Goal: Book appointment/travel/reservation

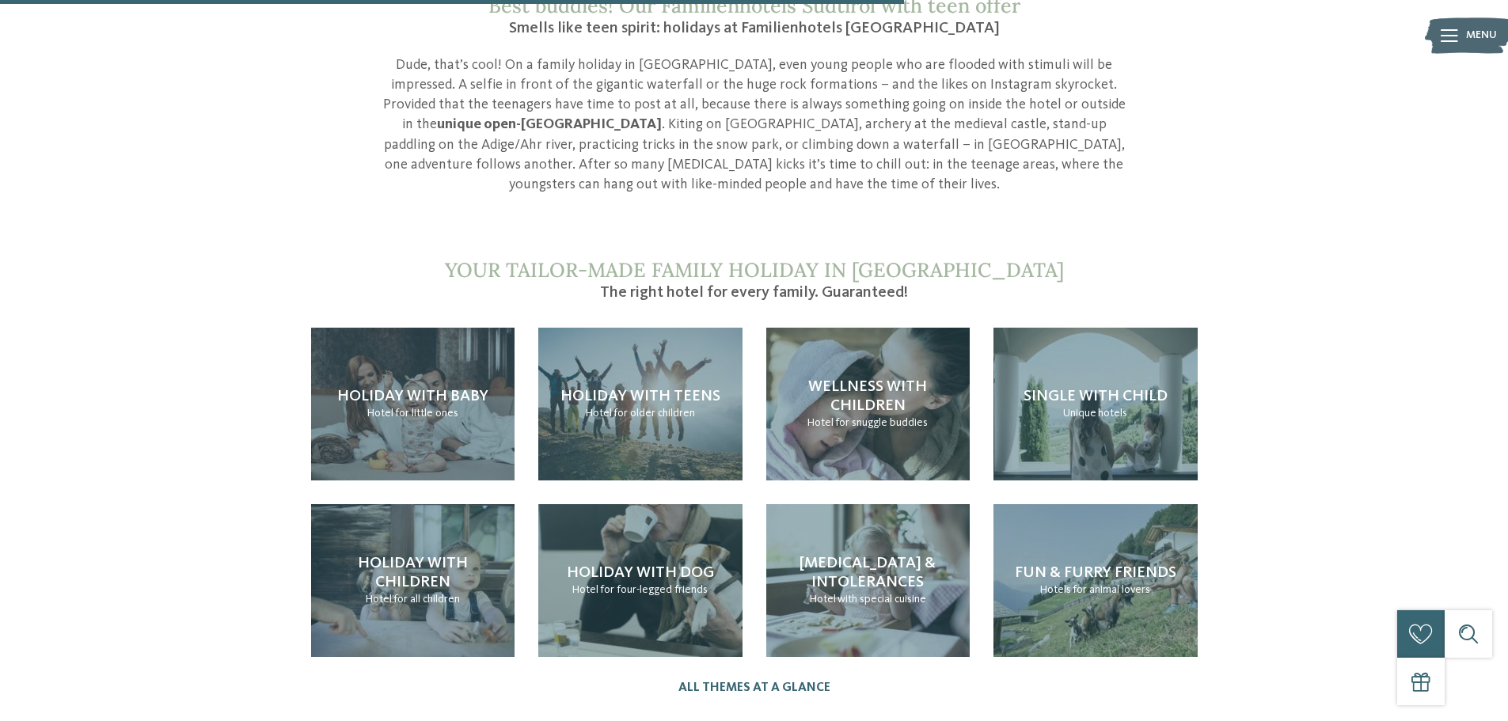
scroll to position [1504, 0]
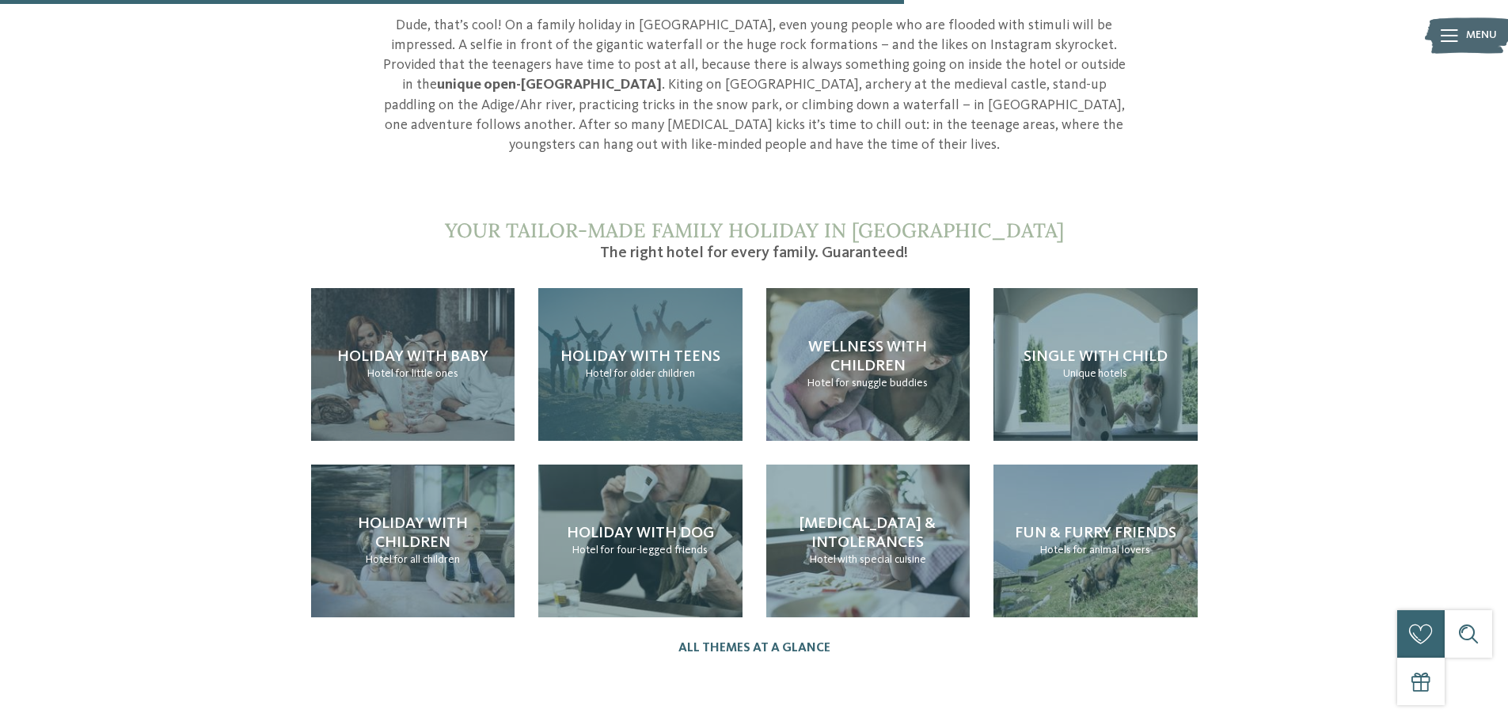
click at [602, 323] on div "Holiday with teens Hotel for older children" at bounding box center [640, 364] width 204 height 153
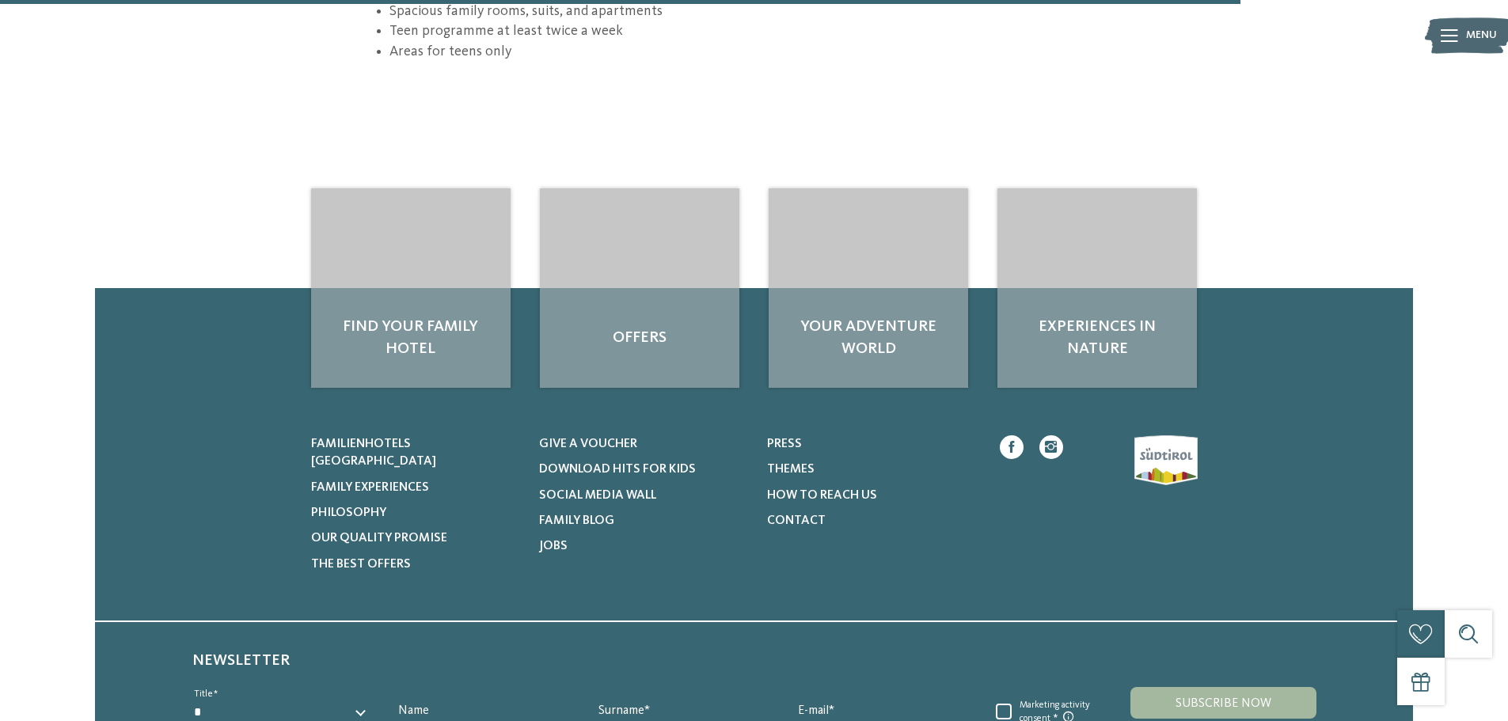
scroll to position [2453, 0]
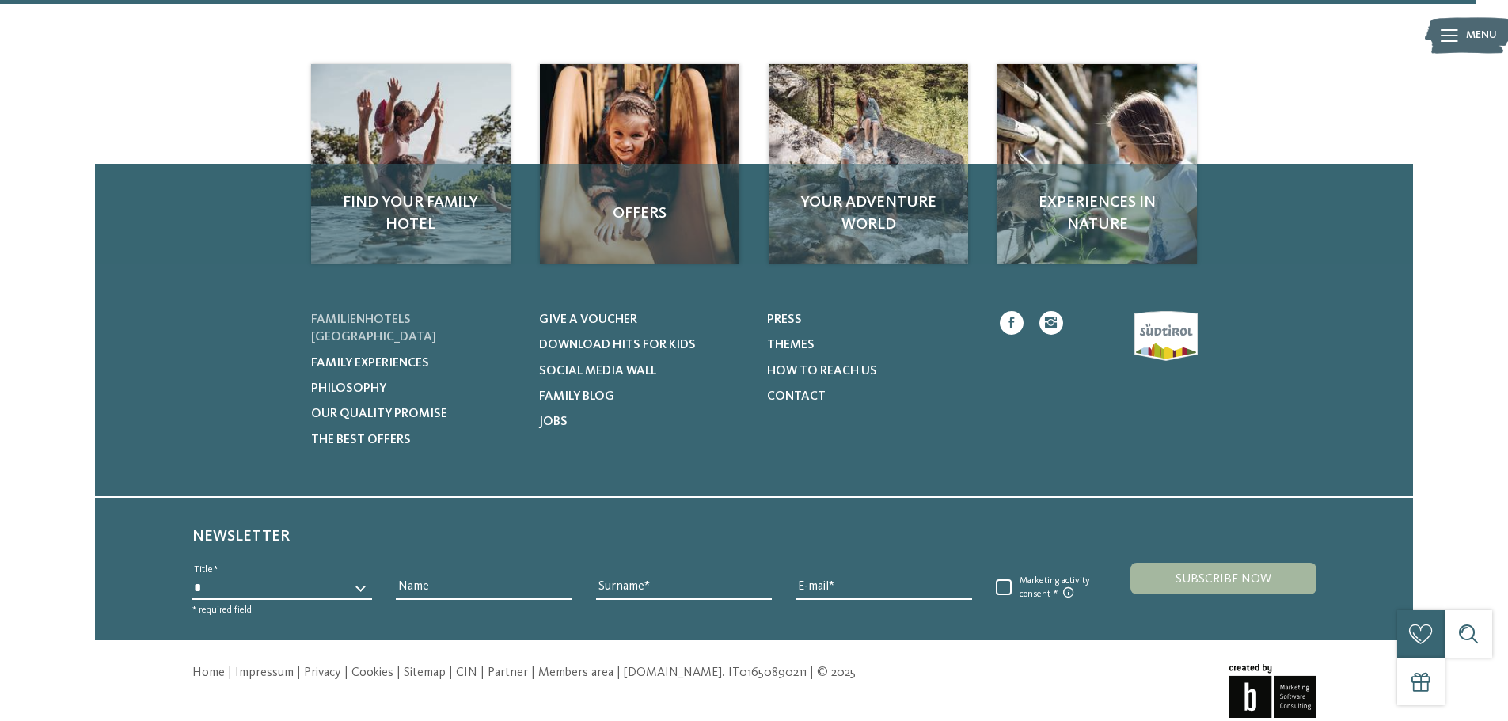
click at [366, 313] on span "Familienhotels [GEOGRAPHIC_DATA]" at bounding box center [373, 328] width 125 height 30
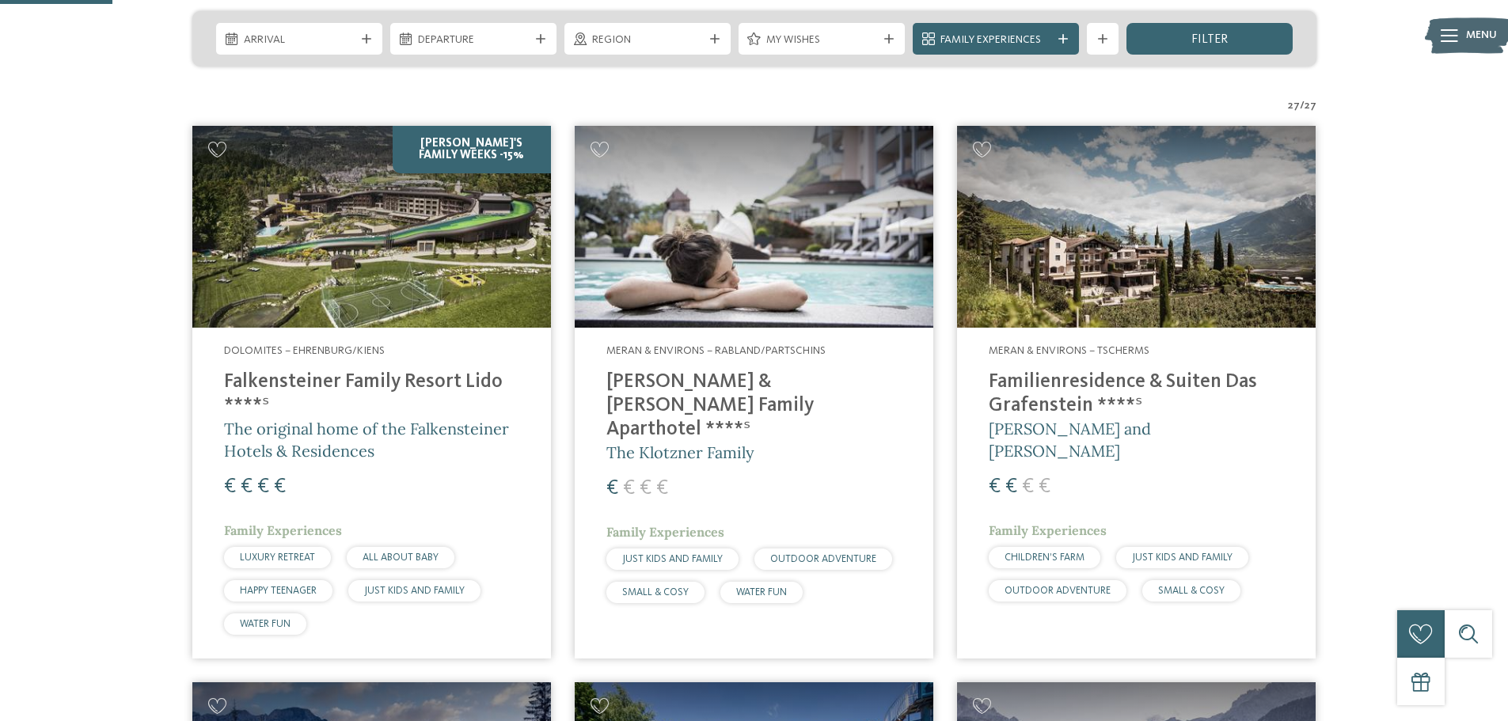
click at [467, 221] on img at bounding box center [371, 227] width 358 height 202
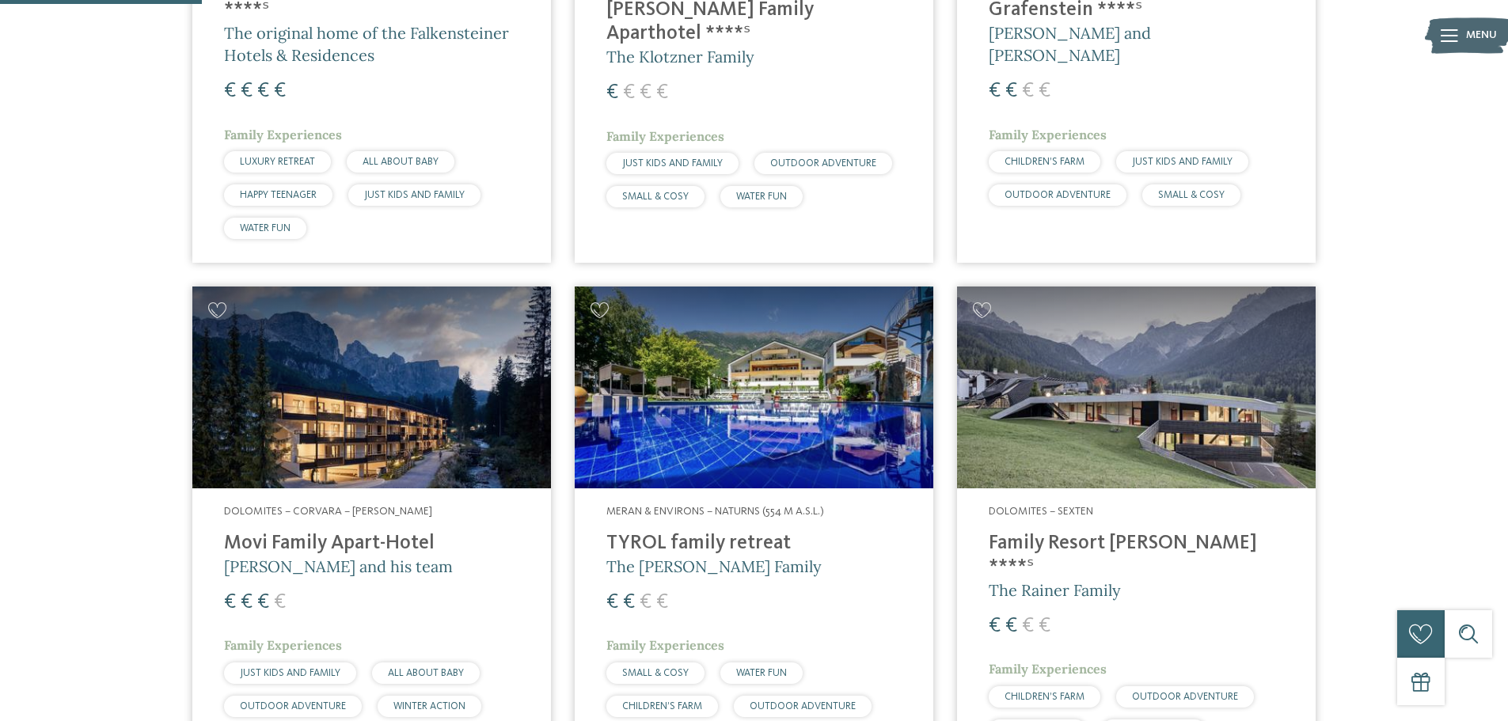
scroll to position [79, 0]
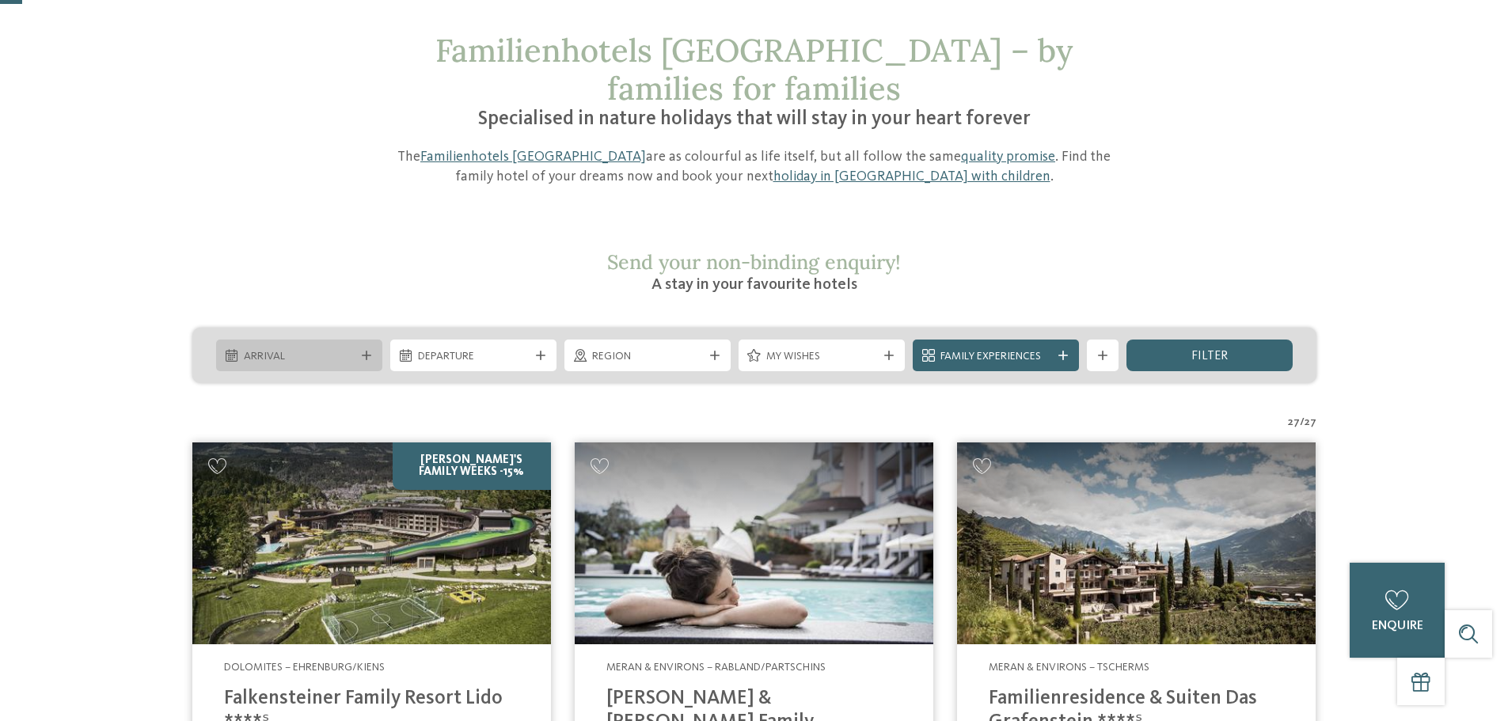
click at [342, 349] on span "Arrival" at bounding box center [299, 357] width 111 height 16
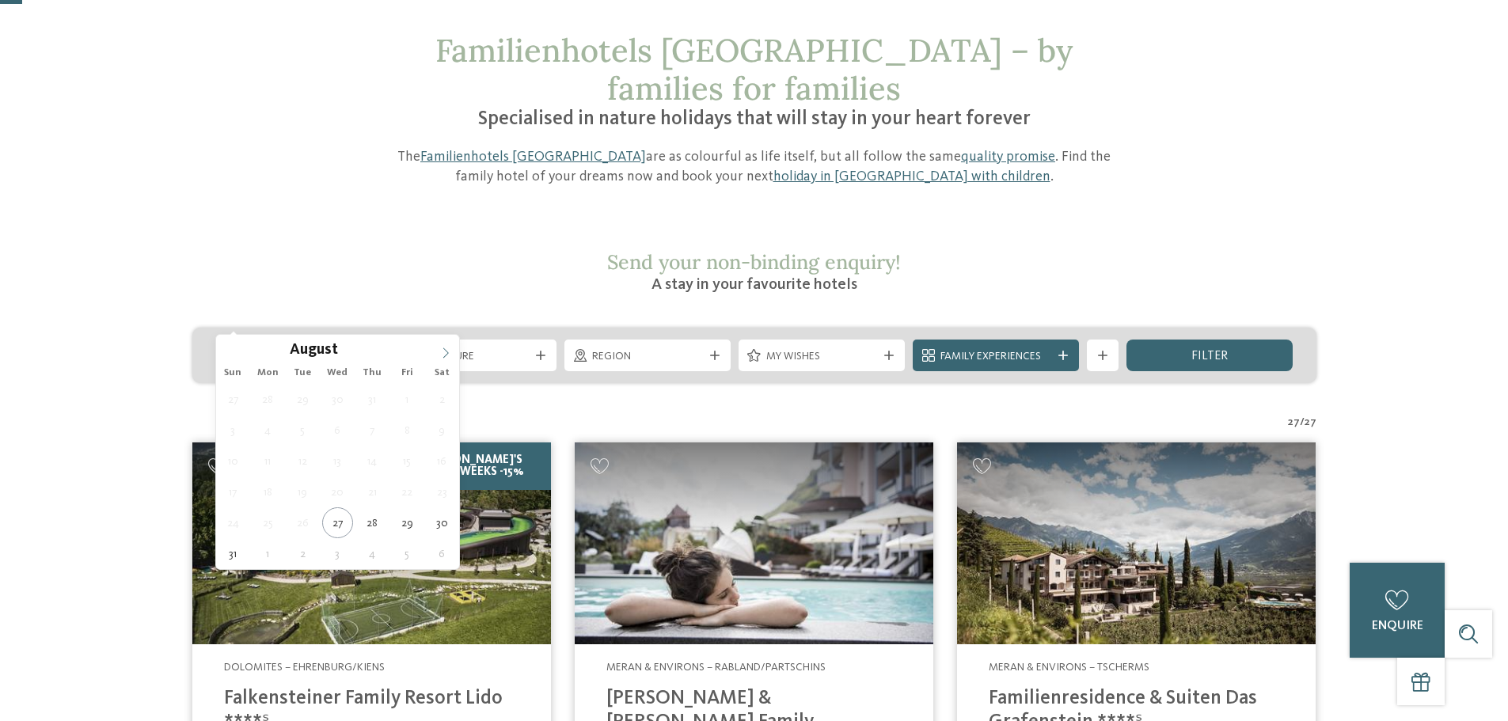
click at [435, 347] on span at bounding box center [445, 348] width 27 height 27
type div "18.10.2025"
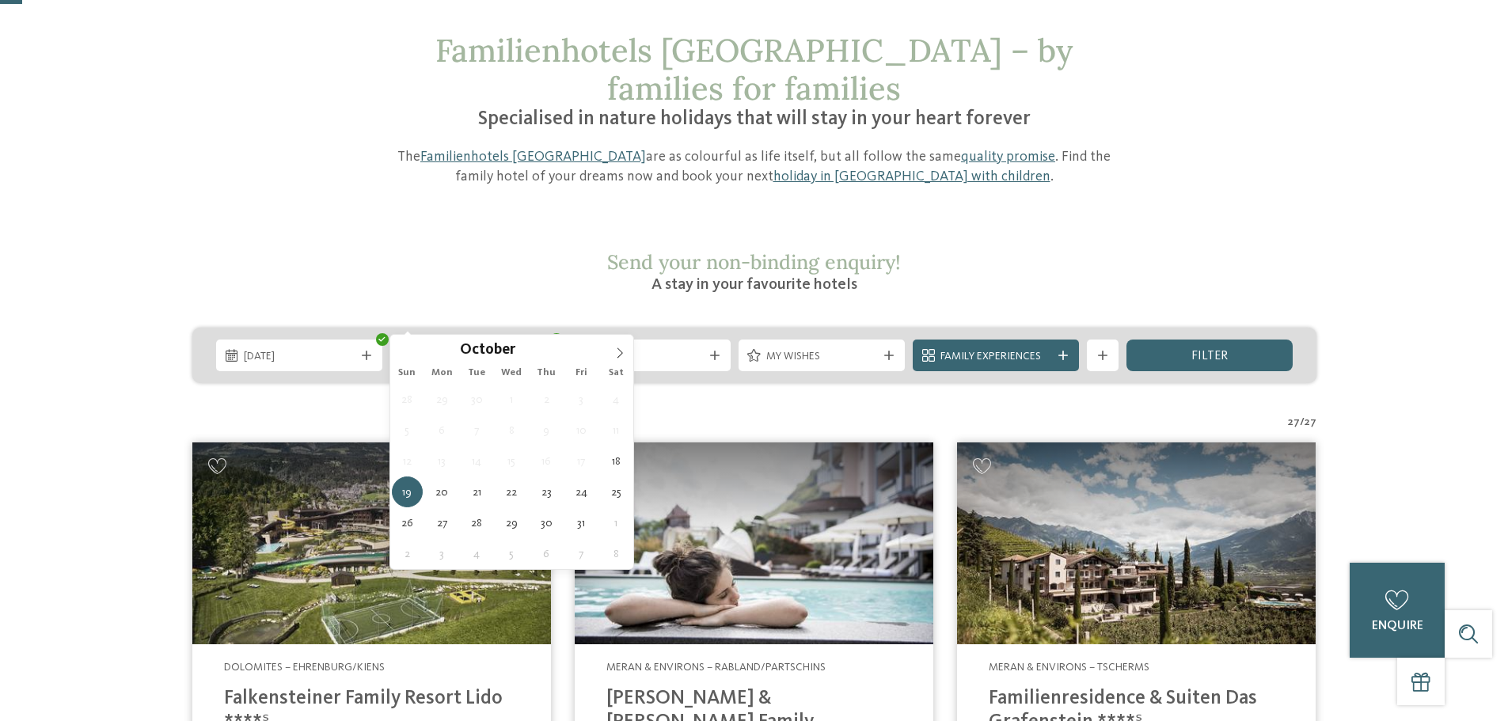
type div "25.10.2025"
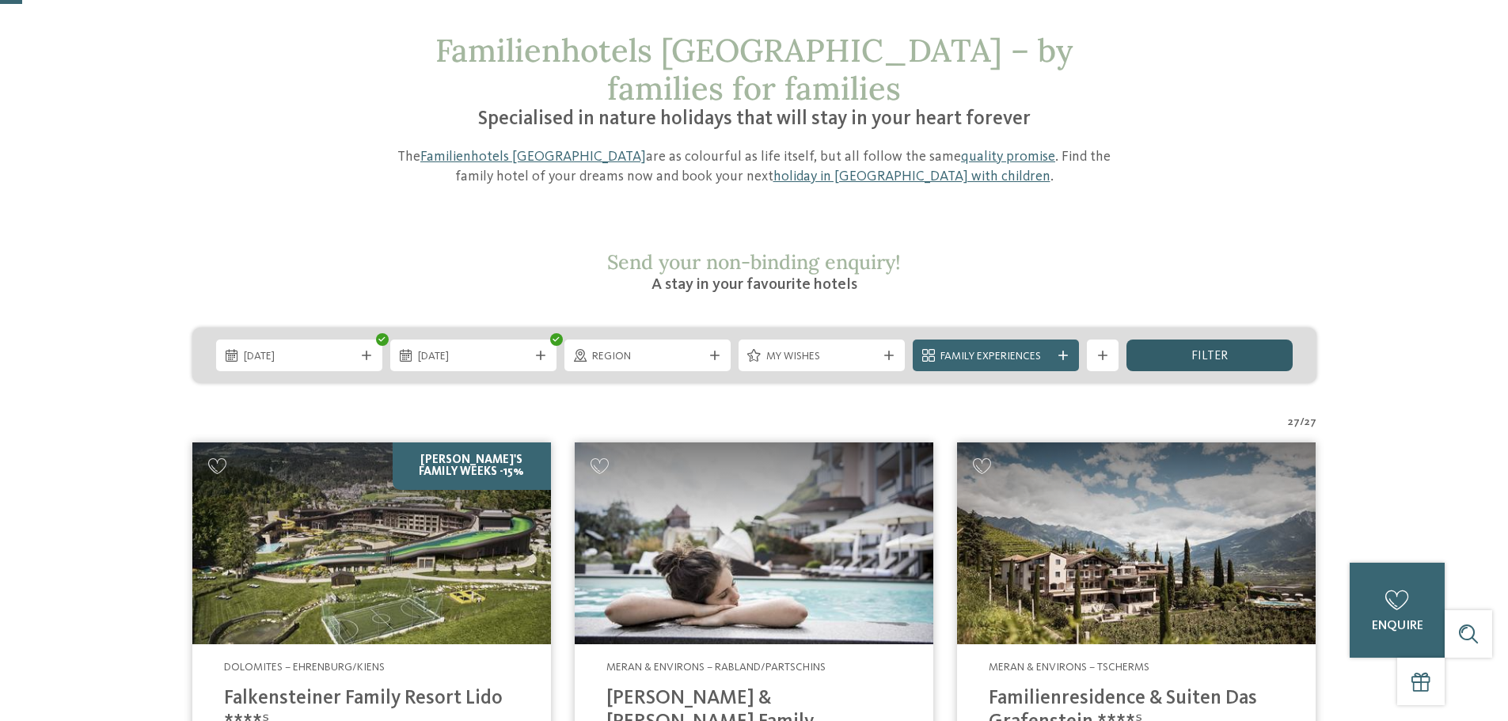
click at [1188, 340] on div "filter" at bounding box center [1209, 356] width 166 height 32
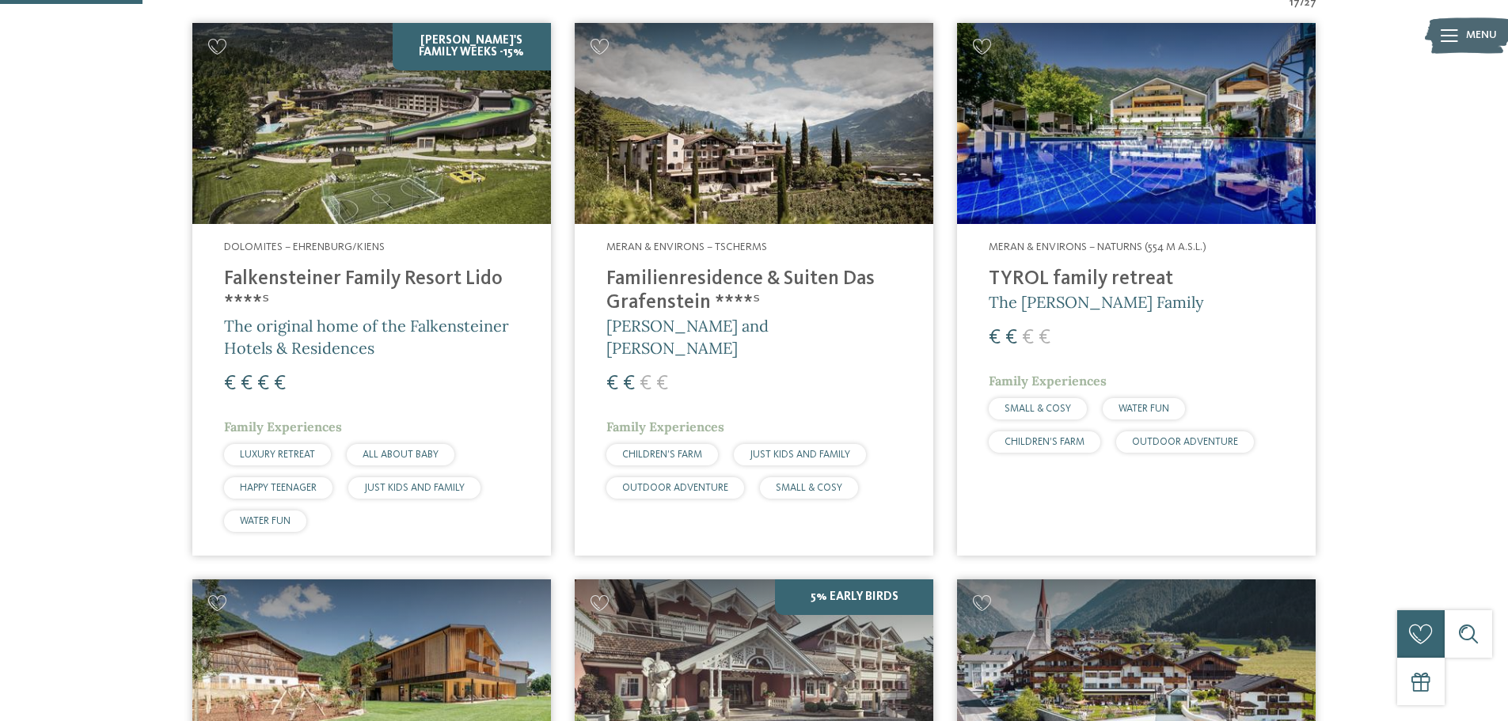
scroll to position [158, 0]
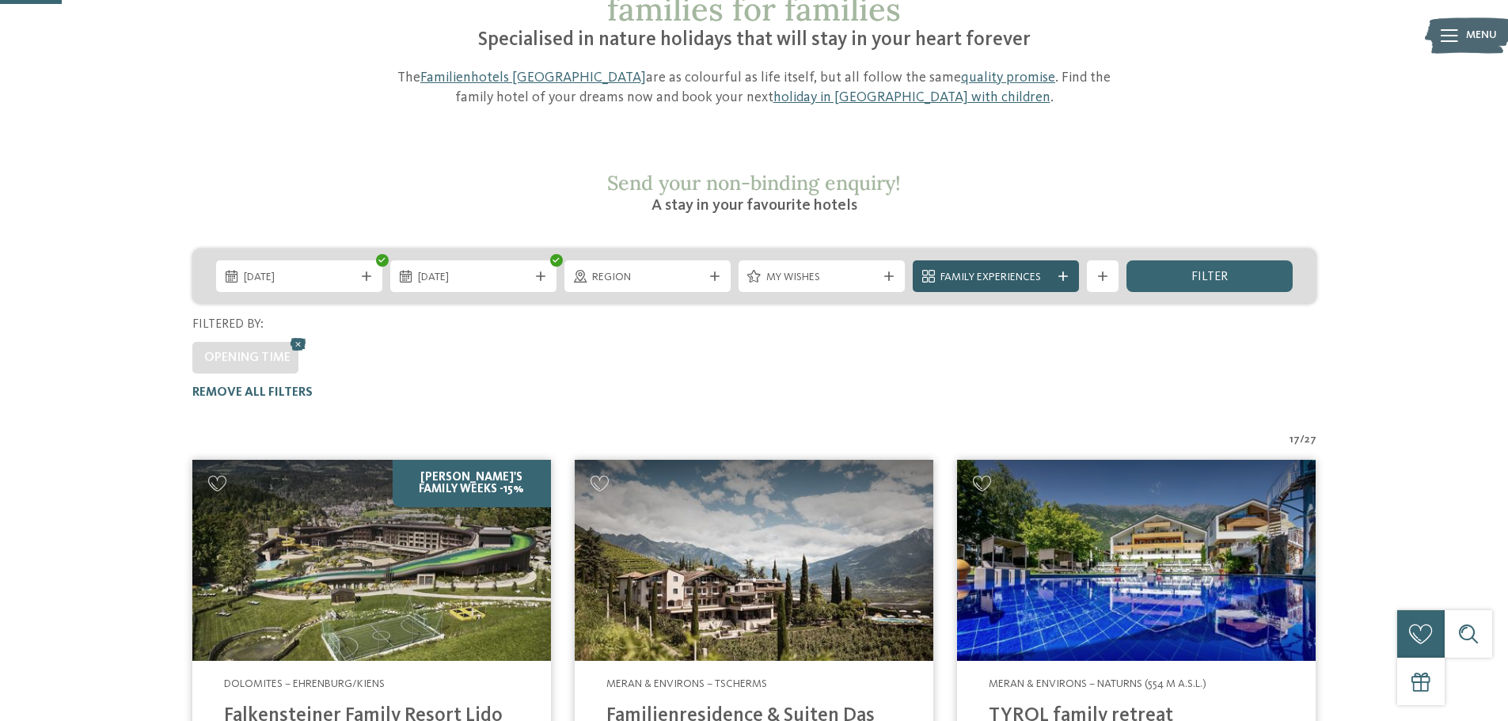
click at [1056, 271] on div at bounding box center [1063, 275] width 16 height 9
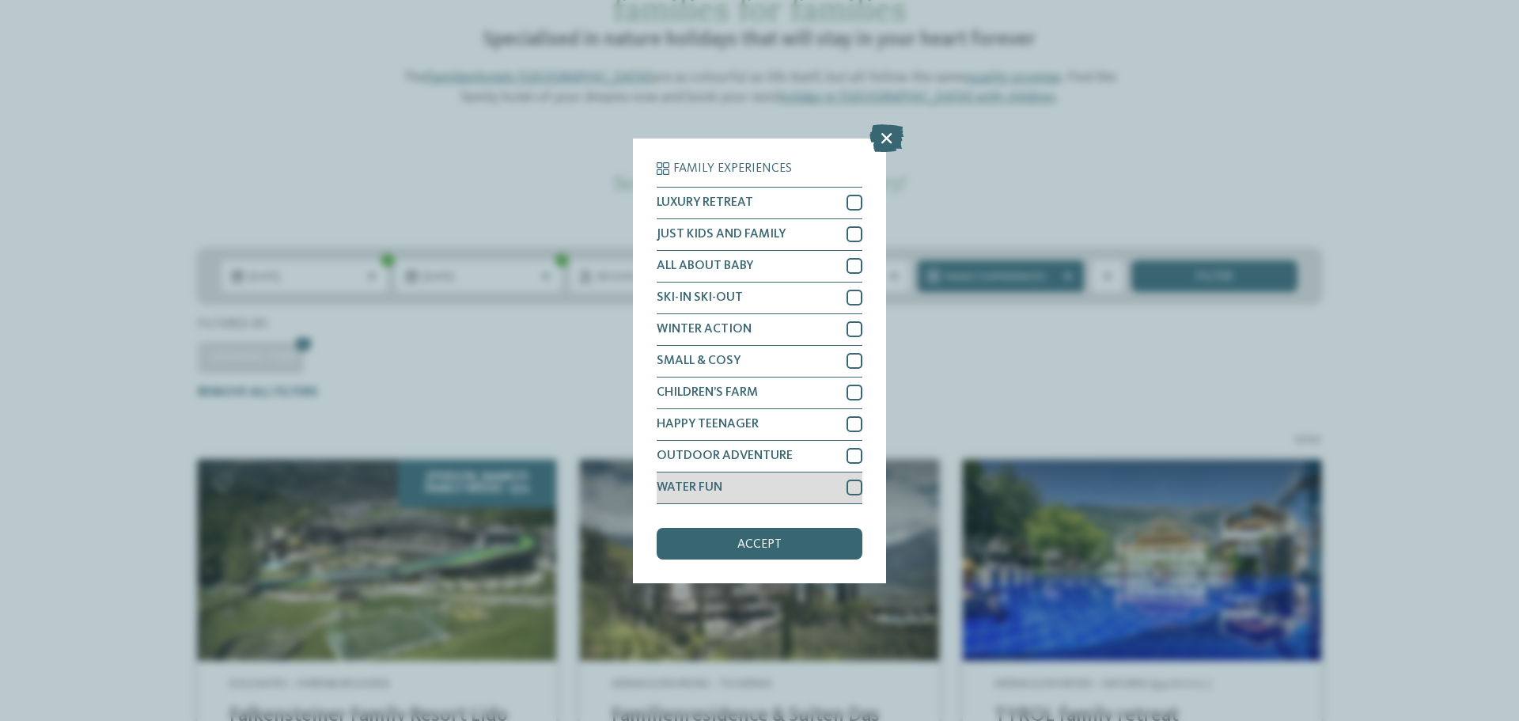
click at [853, 488] on div at bounding box center [855, 488] width 16 height 16
click at [790, 544] on div "accept" at bounding box center [760, 544] width 206 height 32
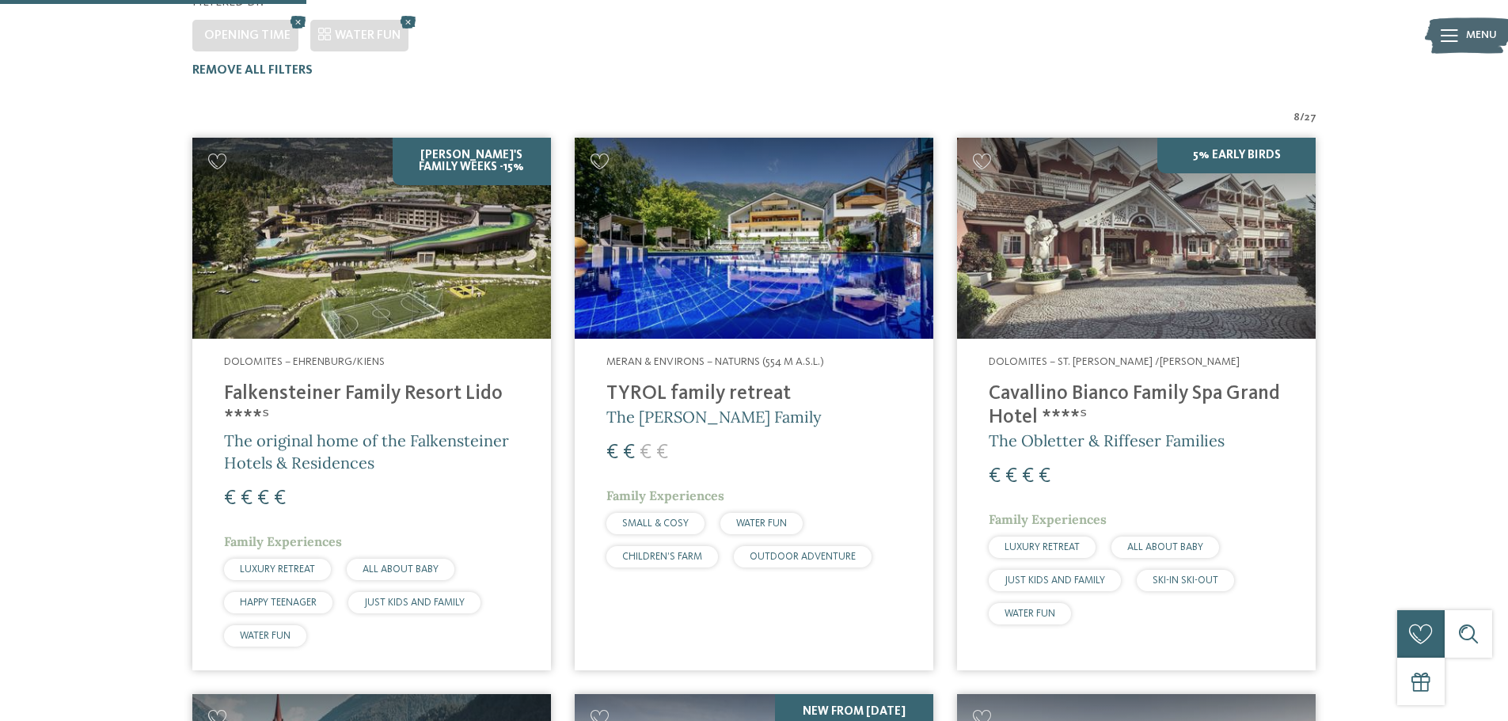
scroll to position [481, 0]
click at [734, 406] on span "The [PERSON_NAME] Family" at bounding box center [713, 416] width 215 height 20
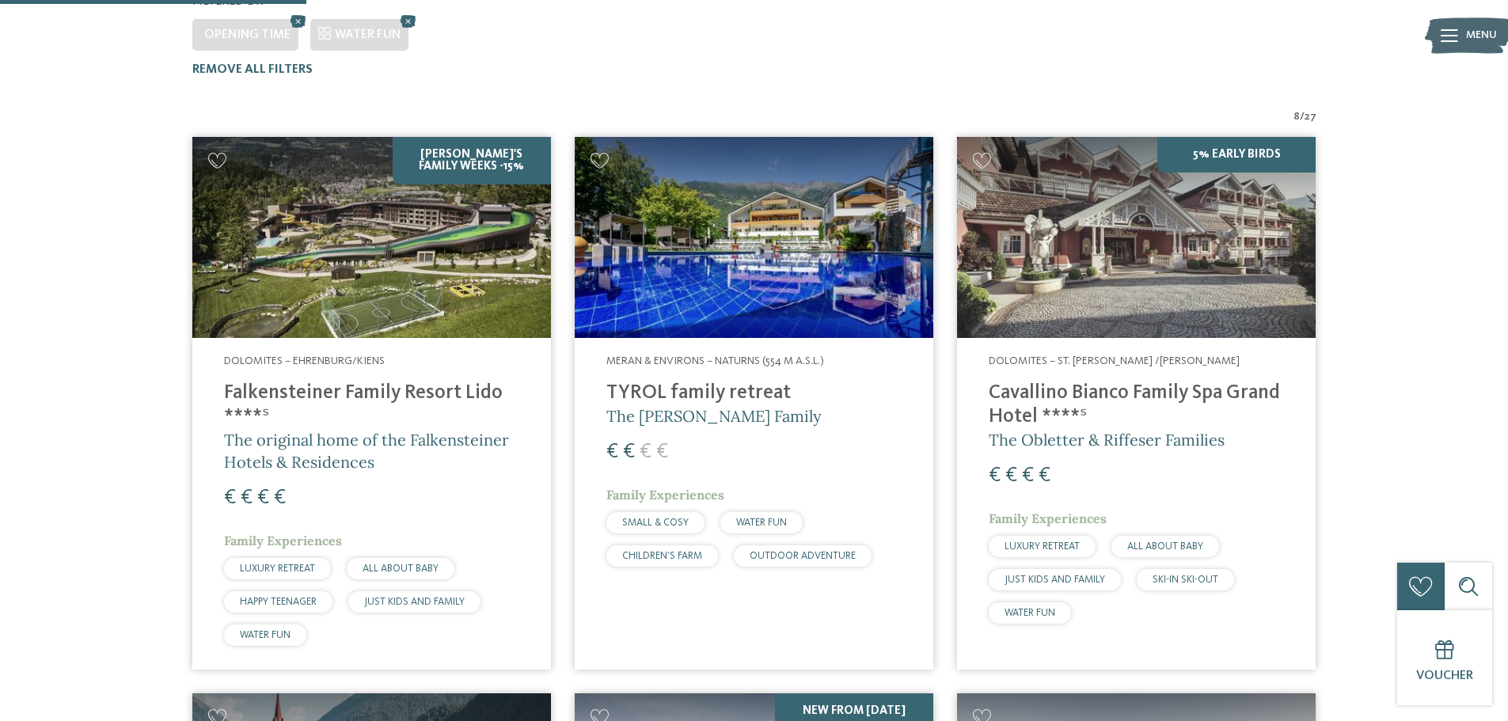
click at [771, 355] on span "Meran & Environs – Naturns (554 m a.s.l.)" at bounding box center [715, 360] width 218 height 11
